Goal: Transaction & Acquisition: Book appointment/travel/reservation

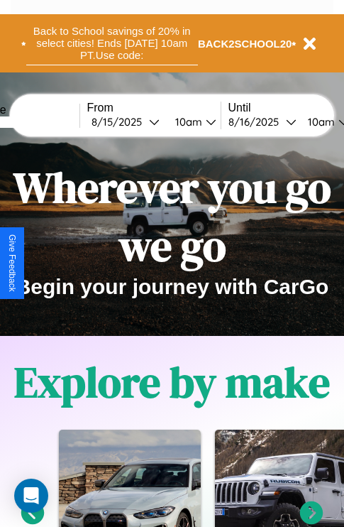
click at [111, 43] on button "Back to School savings of 20% in select cities! Ends [DATE] 10am PT. Use code:" at bounding box center [112, 43] width 172 height 44
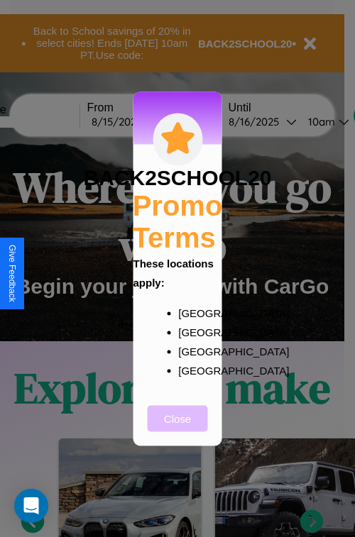
click at [177, 428] on button "Close" at bounding box center [178, 418] width 60 height 26
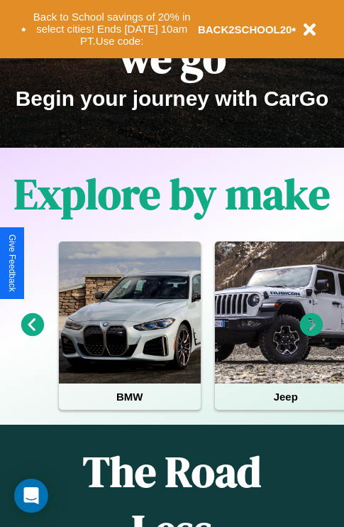
scroll to position [219, 0]
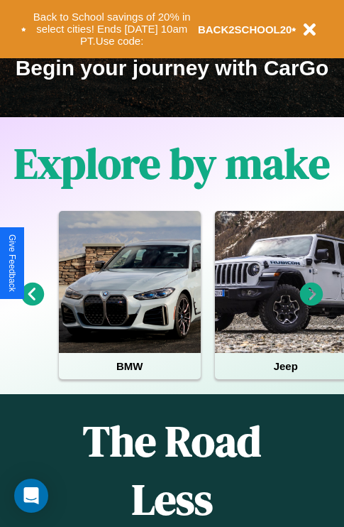
click at [312, 304] on icon at bounding box center [311, 293] width 23 height 23
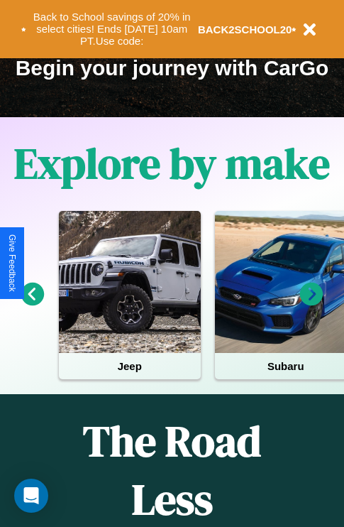
click at [312, 304] on icon at bounding box center [311, 293] width 23 height 23
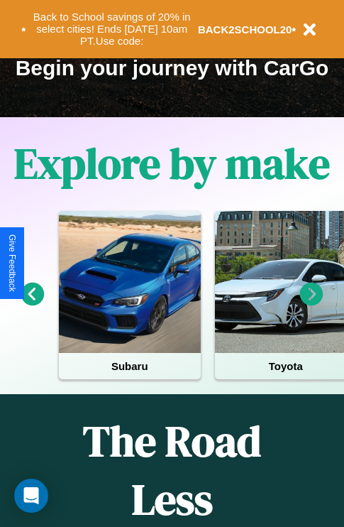
click at [312, 304] on icon at bounding box center [311, 293] width 23 height 23
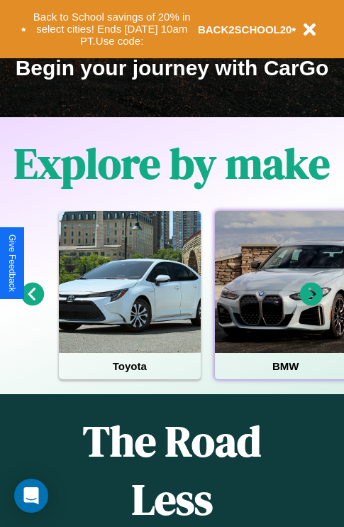
click at [285, 304] on div at bounding box center [286, 282] width 142 height 142
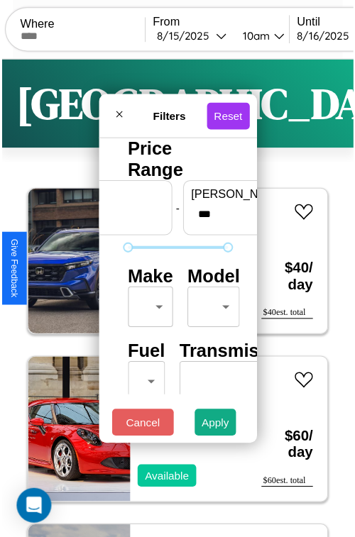
scroll to position [42, 0]
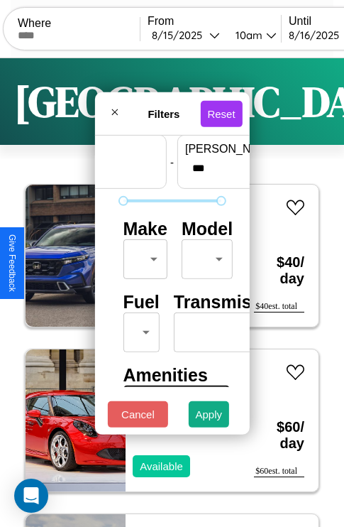
click at [143, 255] on body "CarGo Where From [DATE] 10am Until [DATE] 10am Become a Host Login Sign Up Lond…" at bounding box center [172, 293] width 344 height 586
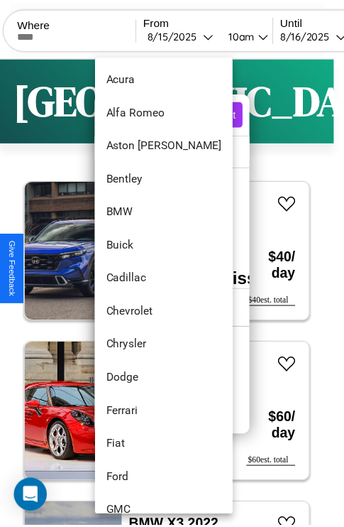
scroll to position [129, 0]
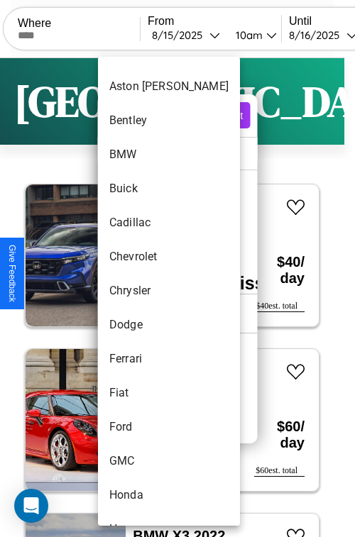
click at [142, 291] on li "Chrysler" at bounding box center [169, 291] width 142 height 34
type input "********"
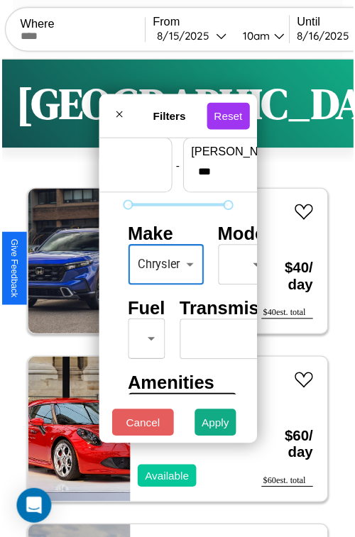
scroll to position [42, 20]
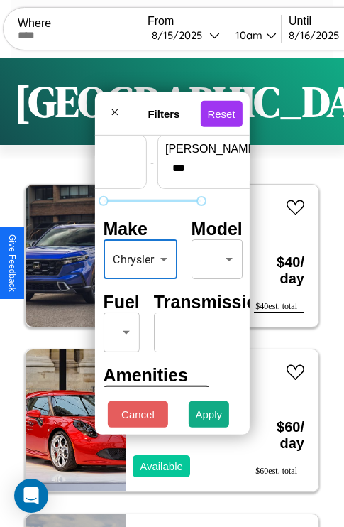
click at [215, 255] on body "CarGo Where From [DATE] 10am Until [DATE] 10am Become a Host Login Sign Up Lond…" at bounding box center [172, 293] width 344 height 586
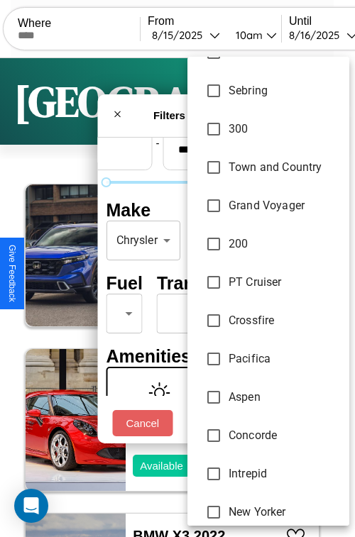
scroll to position [55, 0]
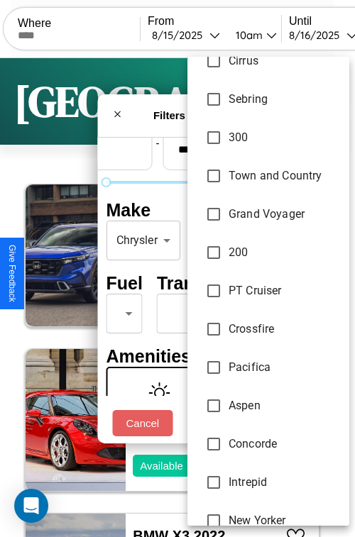
type input "**********"
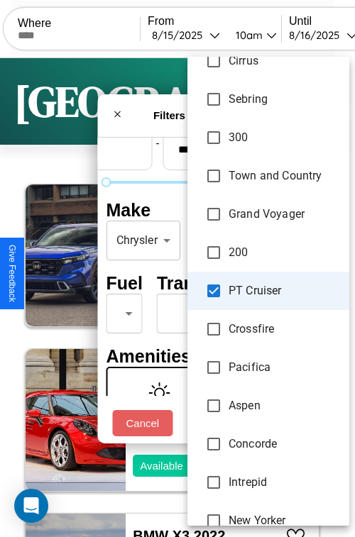
click at [177, 268] on div at bounding box center [177, 268] width 355 height 537
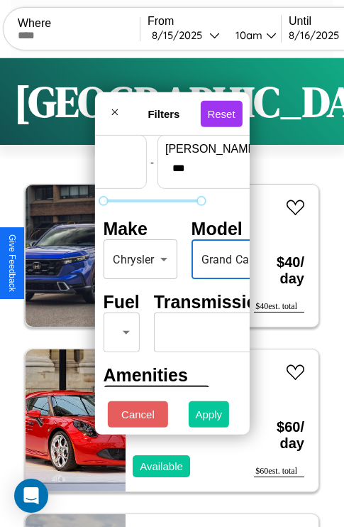
click at [209, 417] on button "Apply" at bounding box center [209, 414] width 41 height 26
